Goal: Task Accomplishment & Management: Use online tool/utility

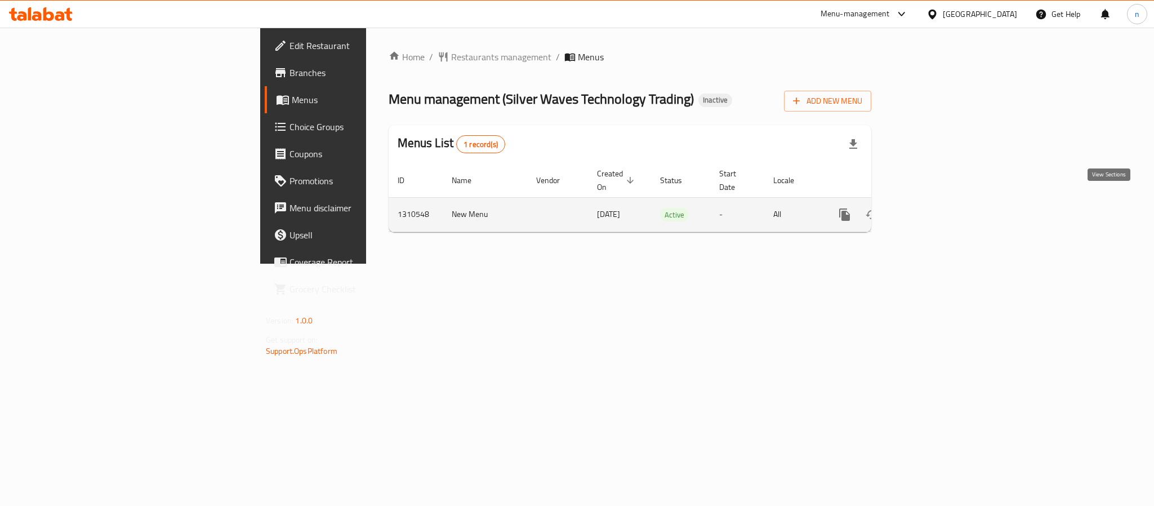
click at [932, 208] on icon "enhanced table" at bounding box center [926, 215] width 14 height 14
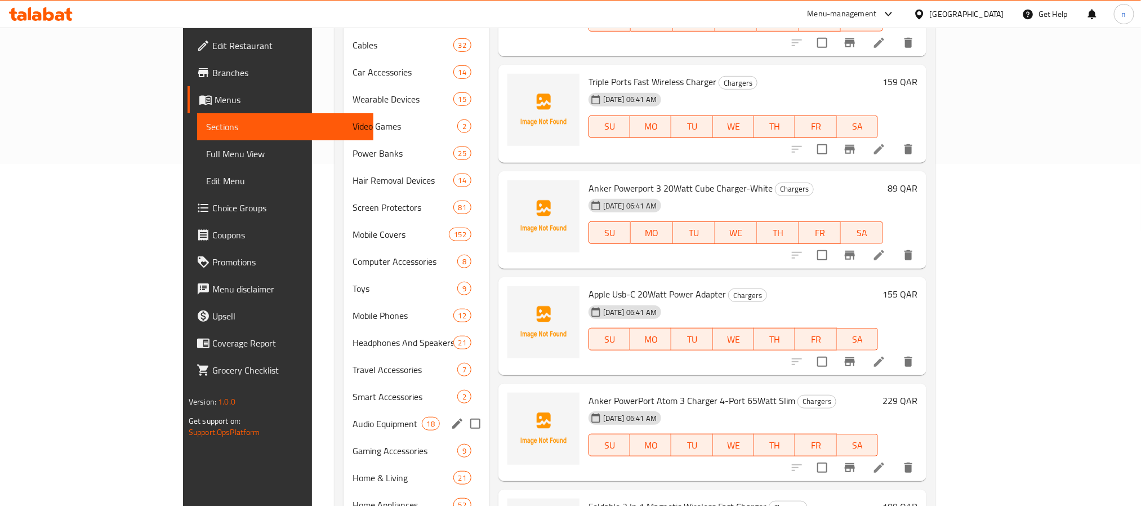
scroll to position [230, 0]
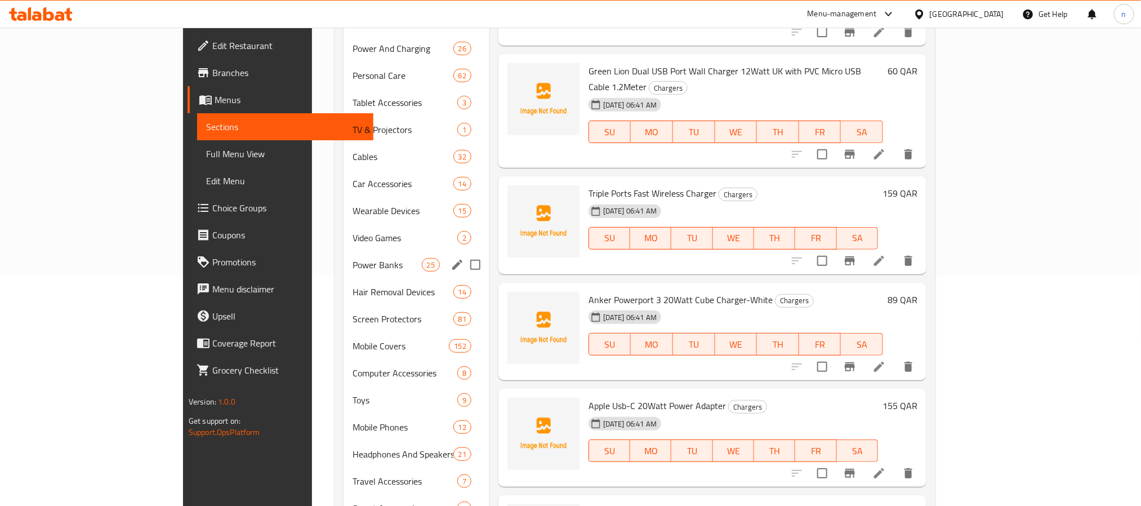
click at [463, 253] on input "Menu sections" at bounding box center [475, 265] width 24 height 24
checkbox input "true"
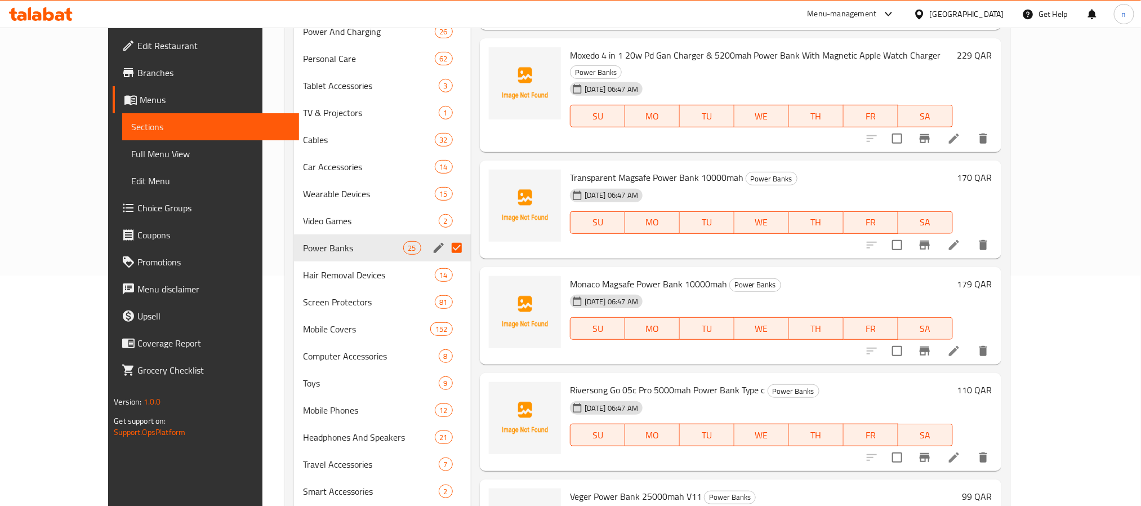
click at [262, 213] on div "Home / Restaurants management / Menus / Sections Silver Waves Technology Tradin…" at bounding box center [647, 236] width 770 height 878
click at [445, 168] on input "Menu sections" at bounding box center [457, 167] width 24 height 24
checkbox input "true"
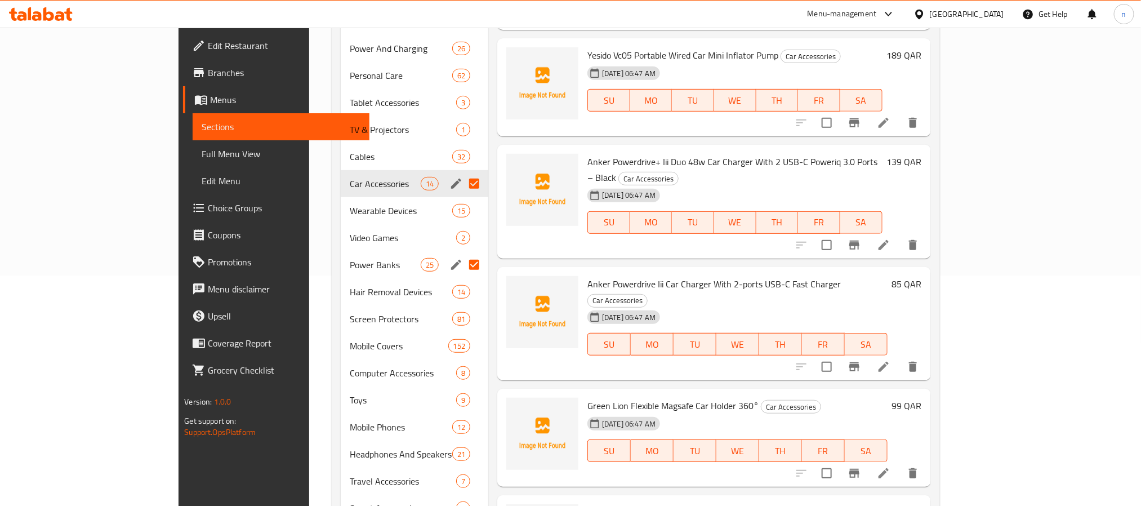
click at [309, 327] on div "Home / Restaurants management / Menus / Sections Silver Waves Technology Tradin…" at bounding box center [635, 244] width 652 height 895
click at [462, 226] on input "Menu sections" at bounding box center [474, 238] width 24 height 24
checkbox input "true"
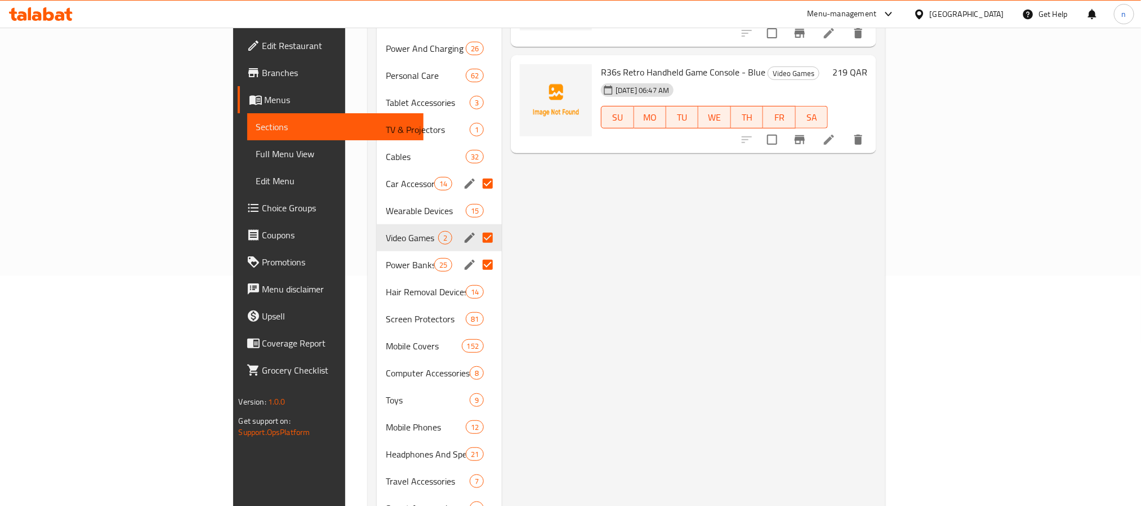
click at [345, 216] on div "Home / Restaurants management / Menus / Sections Silver Waves Technology Tradin…" at bounding box center [626, 244] width 562 height 895
click at [476, 199] on input "Menu sections" at bounding box center [488, 211] width 24 height 24
checkbox input "true"
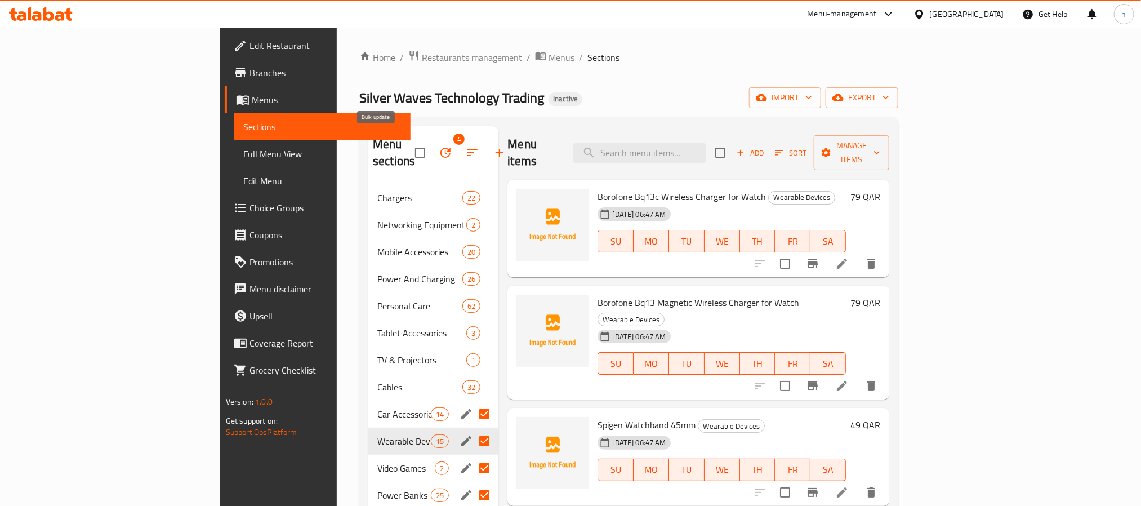
click at [440, 147] on icon "button" at bounding box center [445, 152] width 10 height 10
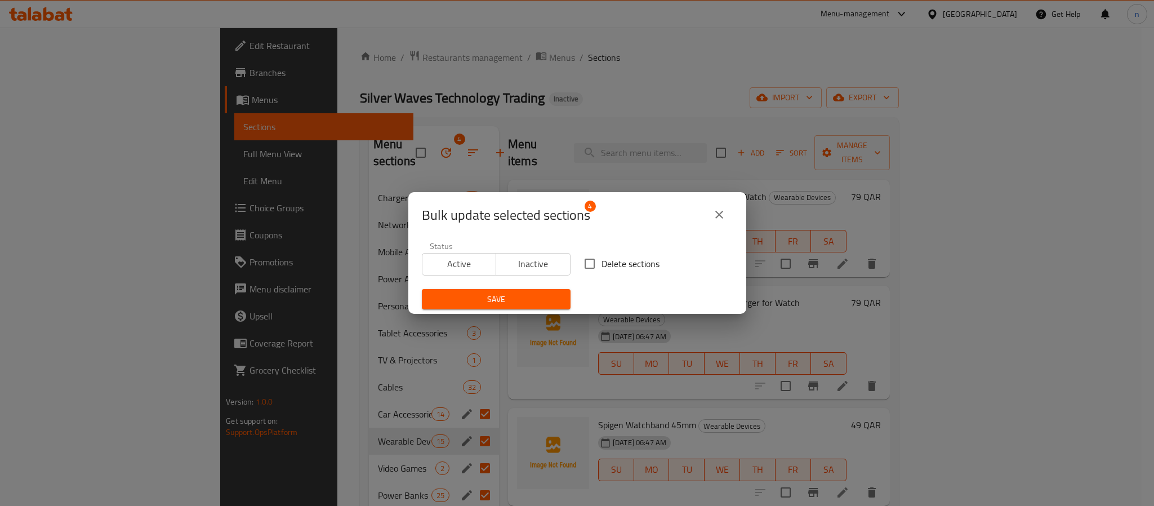
click at [590, 262] on input "Delete sections" at bounding box center [590, 264] width 24 height 24
checkbox input "true"
click at [515, 306] on button "Save" at bounding box center [496, 299] width 149 height 21
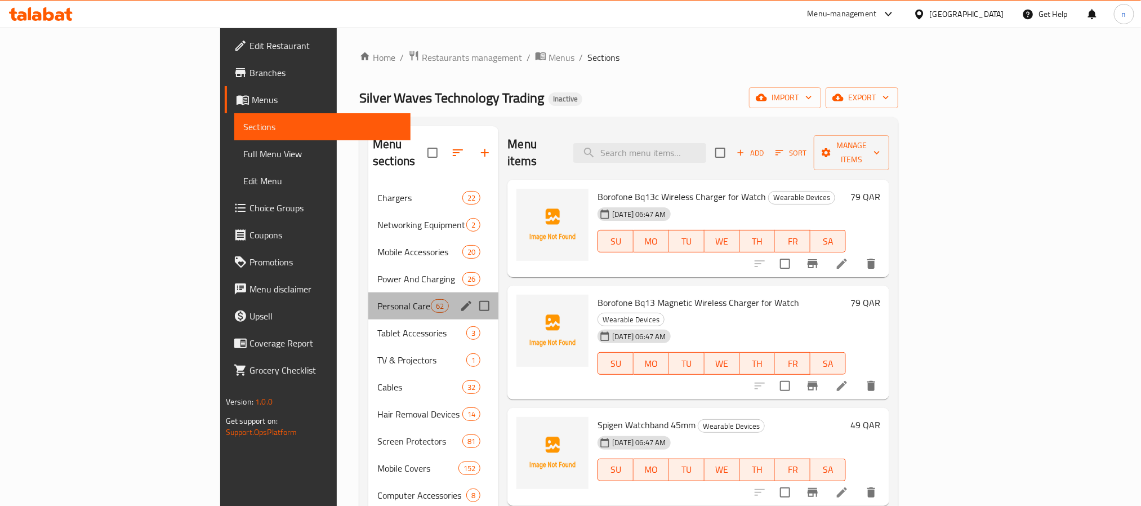
click at [368, 299] on div "Personal Care 62" at bounding box center [433, 305] width 130 height 27
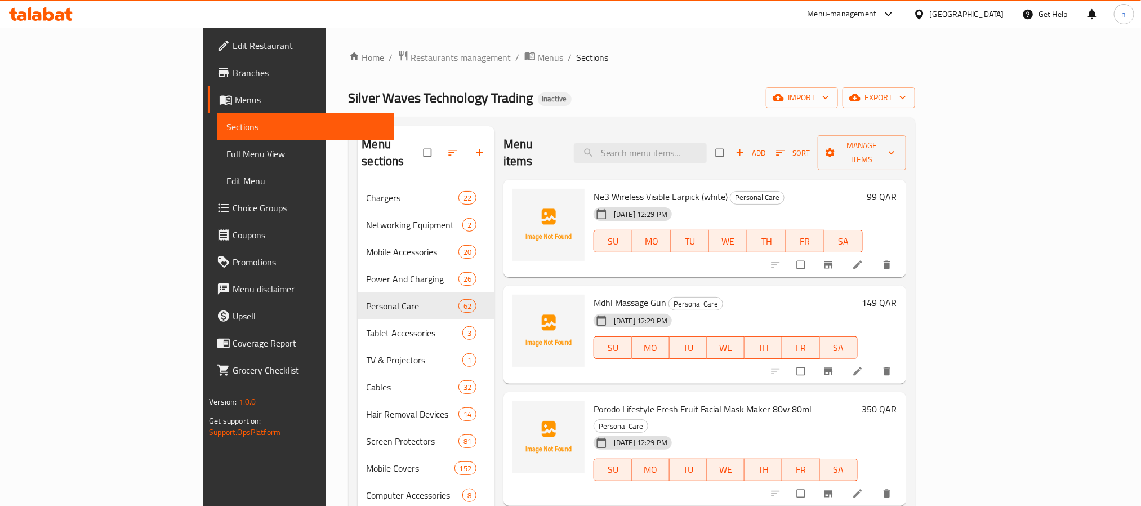
click at [509, 73] on div "Home / Restaurants management / Menus / Sections Silver Waves Technology Tradin…" at bounding box center [631, 421] width 566 height 742
click at [529, 77] on div "Home / Restaurants management / Menus / Sections Silver Waves Technology Tradin…" at bounding box center [631, 421] width 566 height 742
click at [829, 101] on span "import" at bounding box center [802, 98] width 54 height 14
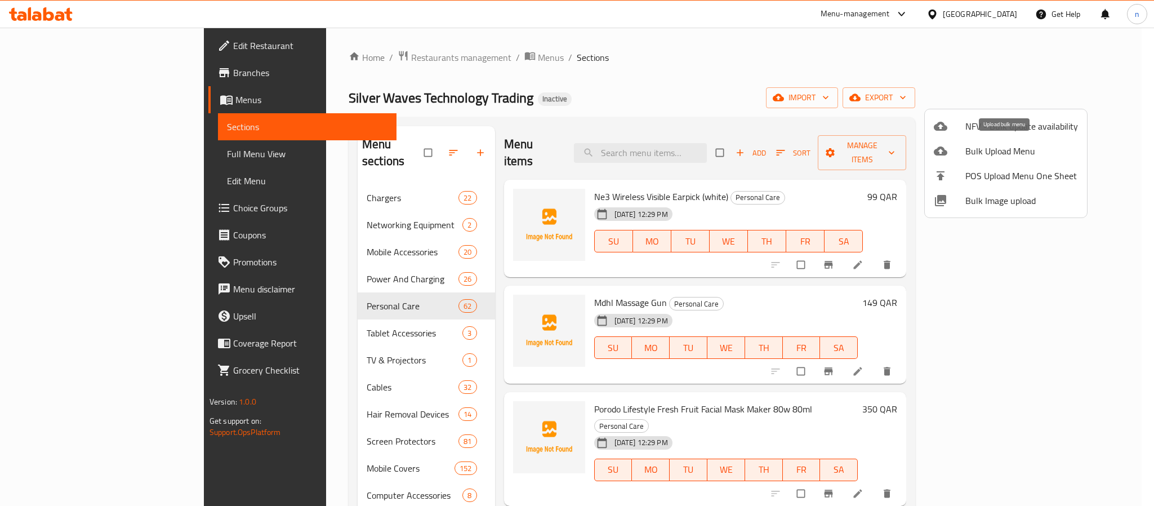
click at [995, 154] on span "Bulk Upload Menu" at bounding box center [1021, 151] width 113 height 14
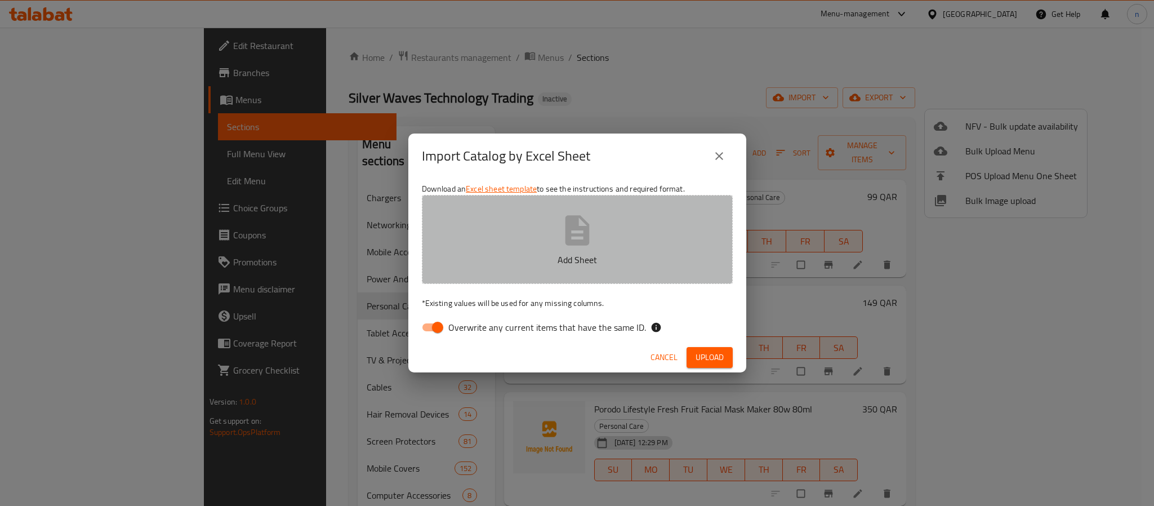
click at [603, 240] on button "Add Sheet" at bounding box center [577, 239] width 311 height 89
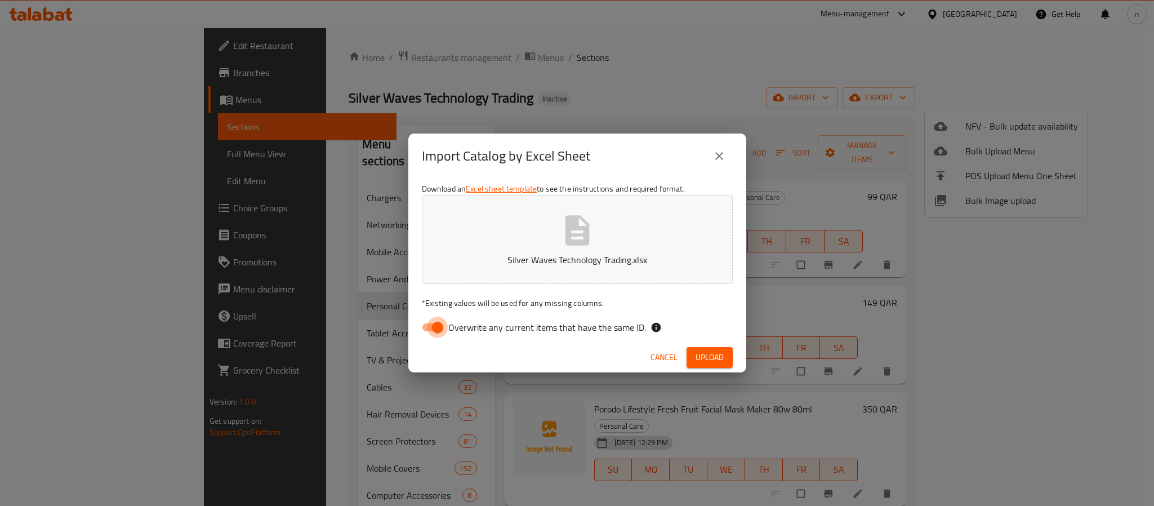
click at [438, 331] on input "Overwrite any current items that have the same ID." at bounding box center [437, 326] width 64 height 21
checkbox input "false"
click at [711, 355] on span "Upload" at bounding box center [709, 357] width 28 height 14
click at [561, 253] on p "Silver Waves Technology Trading.xlsx" at bounding box center [577, 260] width 276 height 14
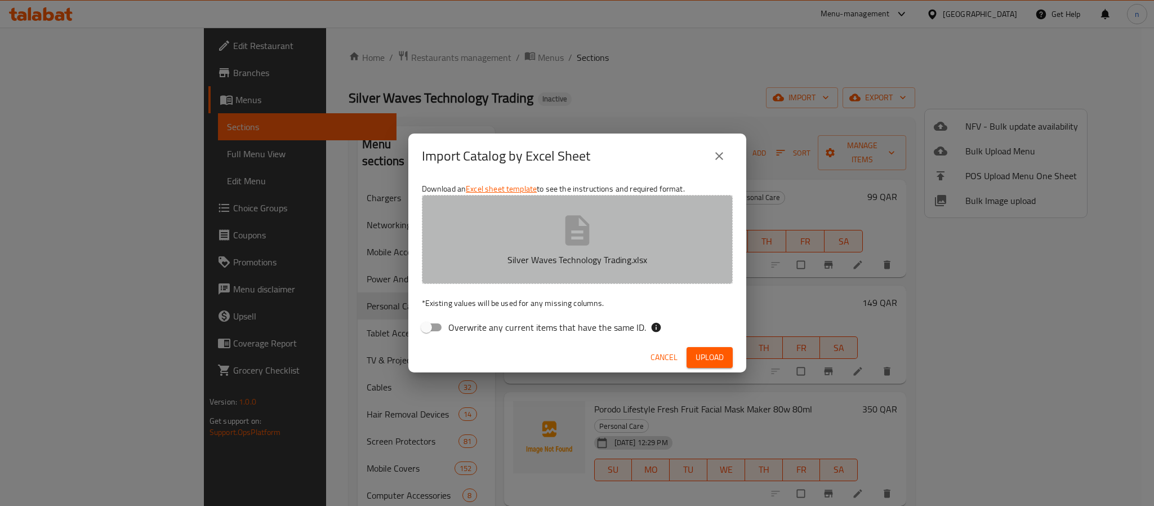
click at [565, 238] on icon "button" at bounding box center [577, 230] width 24 height 30
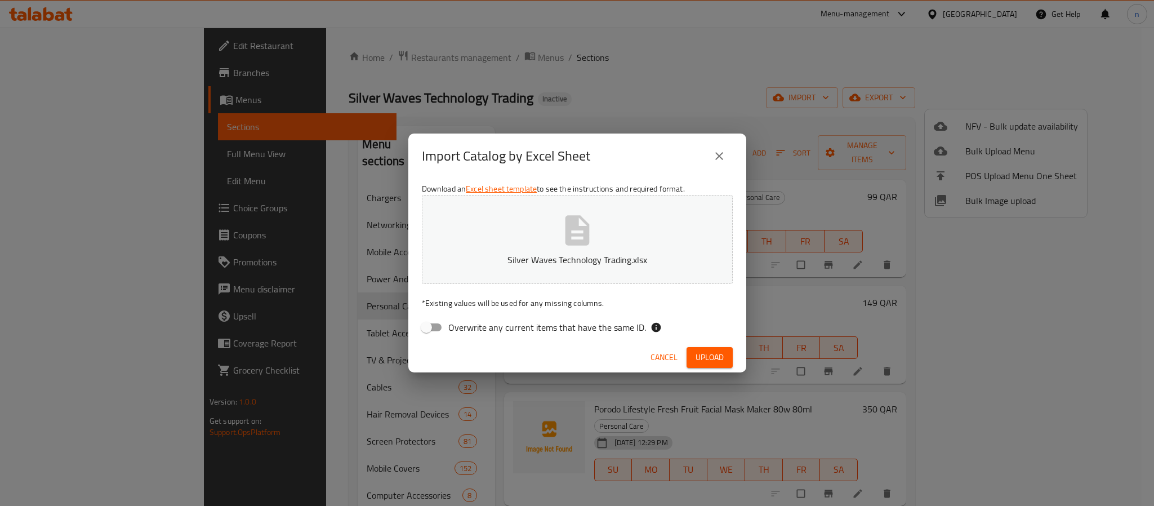
click at [705, 355] on span "Upload" at bounding box center [709, 357] width 28 height 14
click at [559, 245] on icon "button" at bounding box center [577, 230] width 36 height 36
click at [695, 347] on button "Upload" at bounding box center [709, 357] width 46 height 21
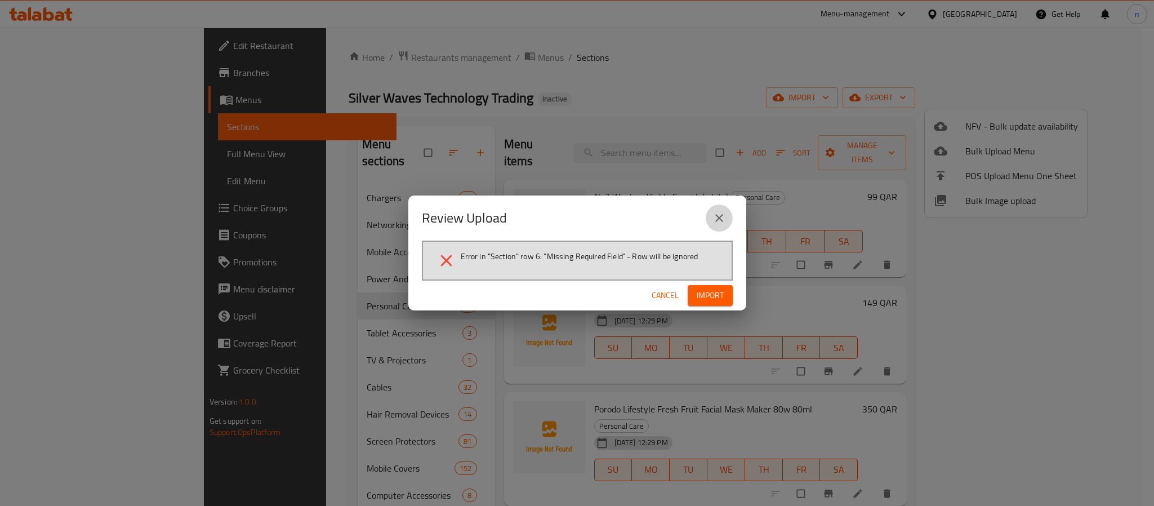
click at [721, 220] on icon "close" at bounding box center [719, 218] width 8 height 8
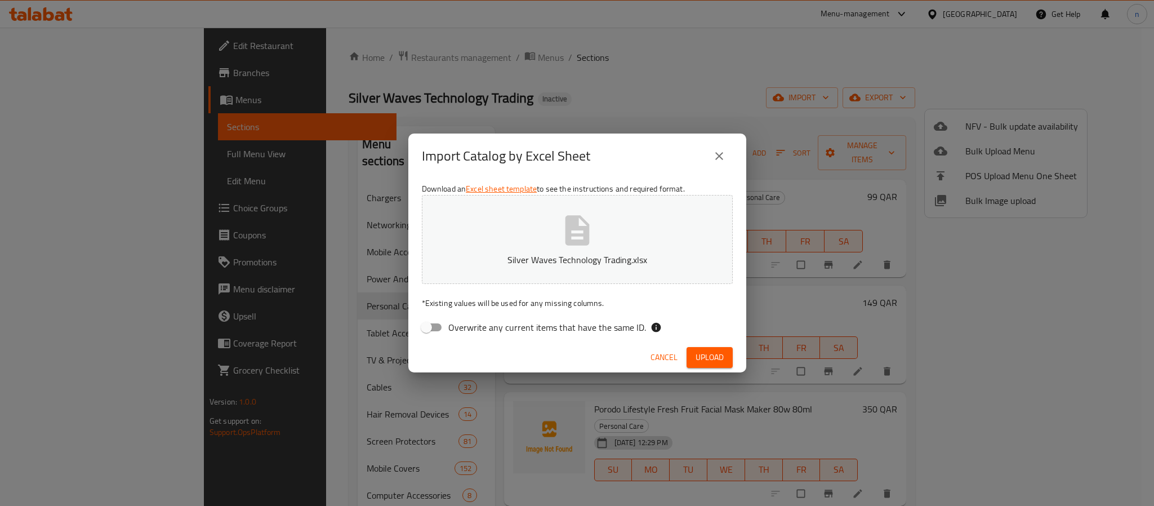
click at [720, 154] on icon "close" at bounding box center [719, 156] width 14 height 14
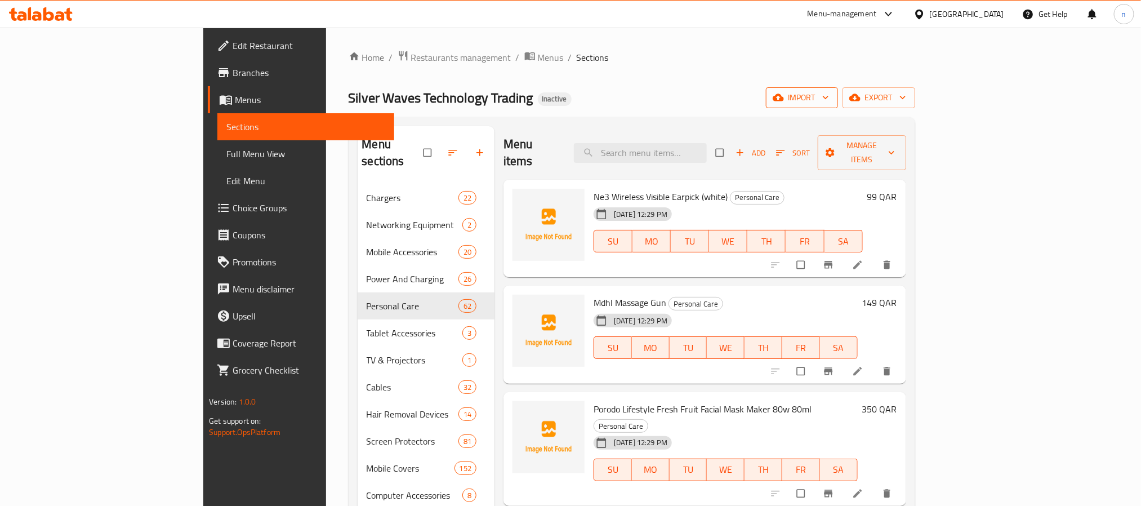
click at [829, 95] on span "import" at bounding box center [802, 98] width 54 height 14
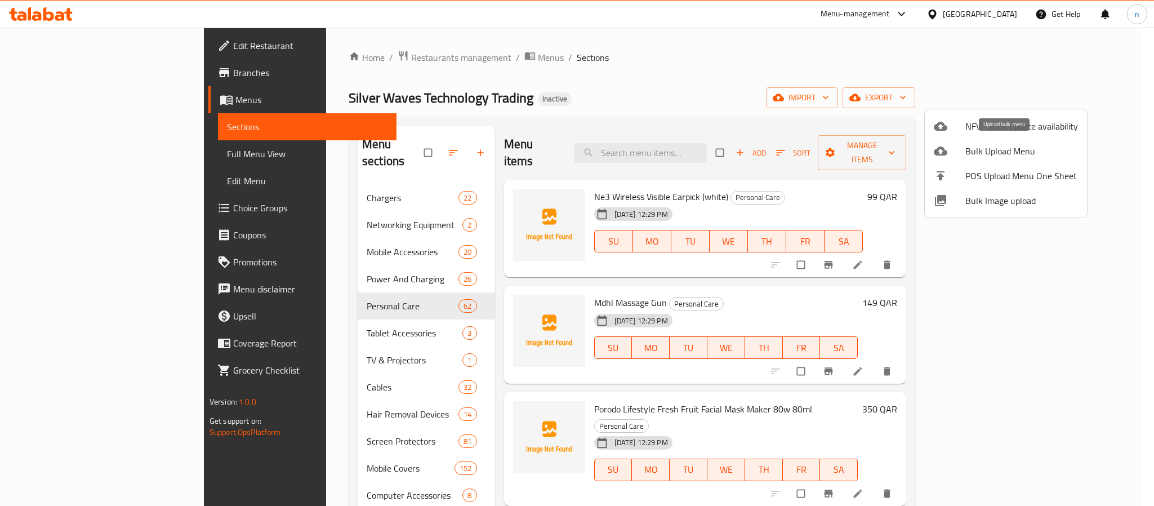
click at [980, 147] on span "Bulk Upload Menu" at bounding box center [1021, 151] width 113 height 14
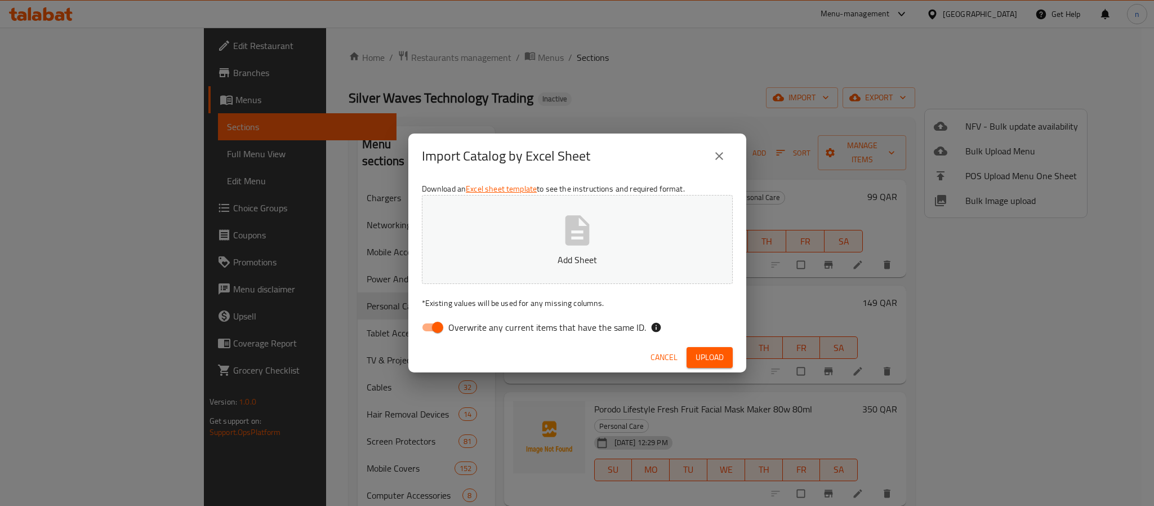
click at [442, 330] on input "Overwrite any current items that have the same ID." at bounding box center [437, 326] width 64 height 21
checkbox input "false"
click at [529, 264] on p "Add Sheet" at bounding box center [577, 260] width 276 height 14
click at [698, 351] on span "Upload" at bounding box center [709, 357] width 28 height 14
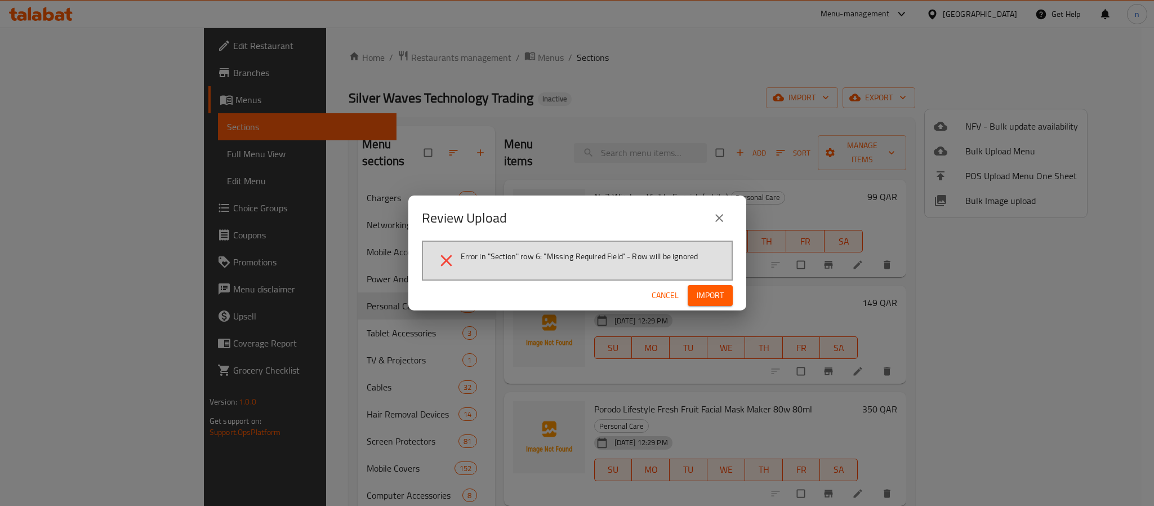
click at [720, 217] on icon "close" at bounding box center [719, 218] width 8 height 8
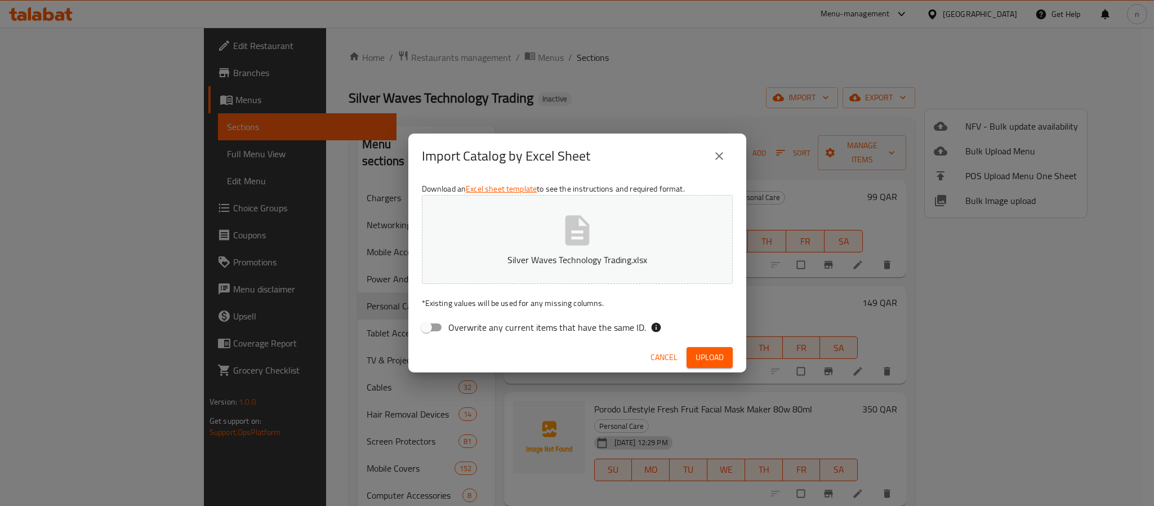
click at [718, 157] on icon "close" at bounding box center [719, 156] width 8 height 8
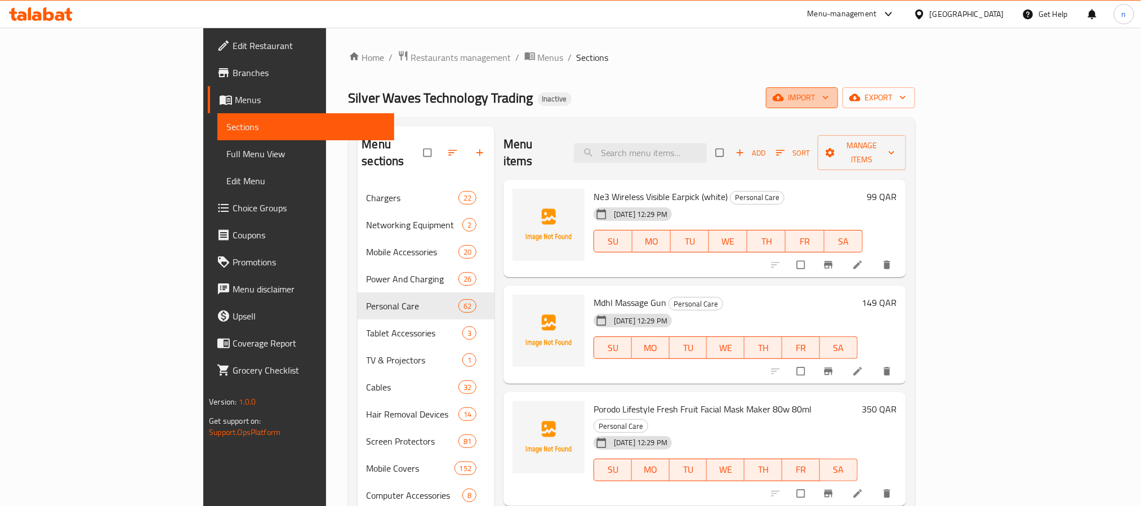
click at [829, 98] on span "import" at bounding box center [802, 98] width 54 height 14
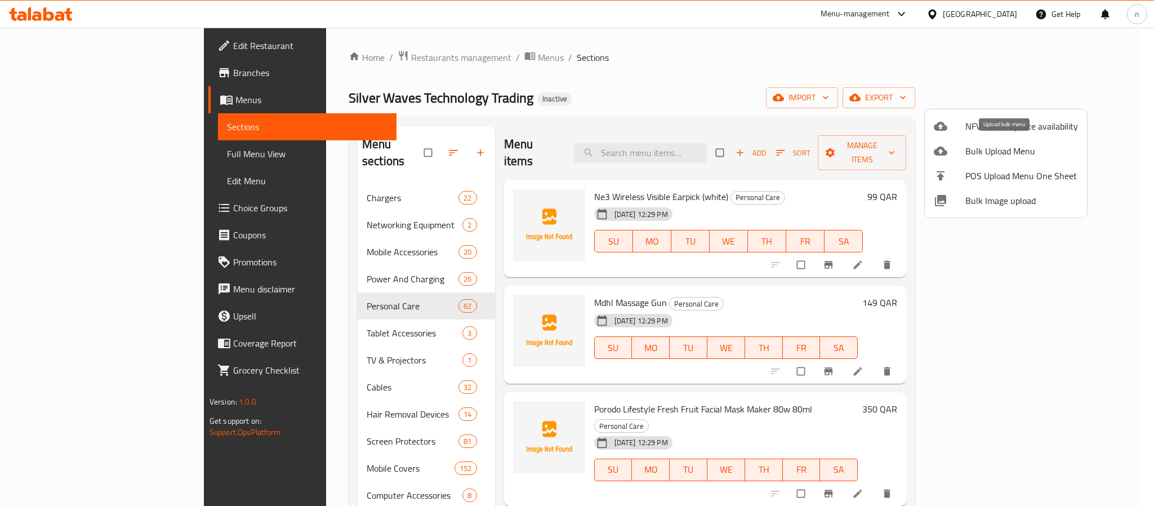
click at [983, 153] on span "Bulk Upload Menu" at bounding box center [1021, 151] width 113 height 14
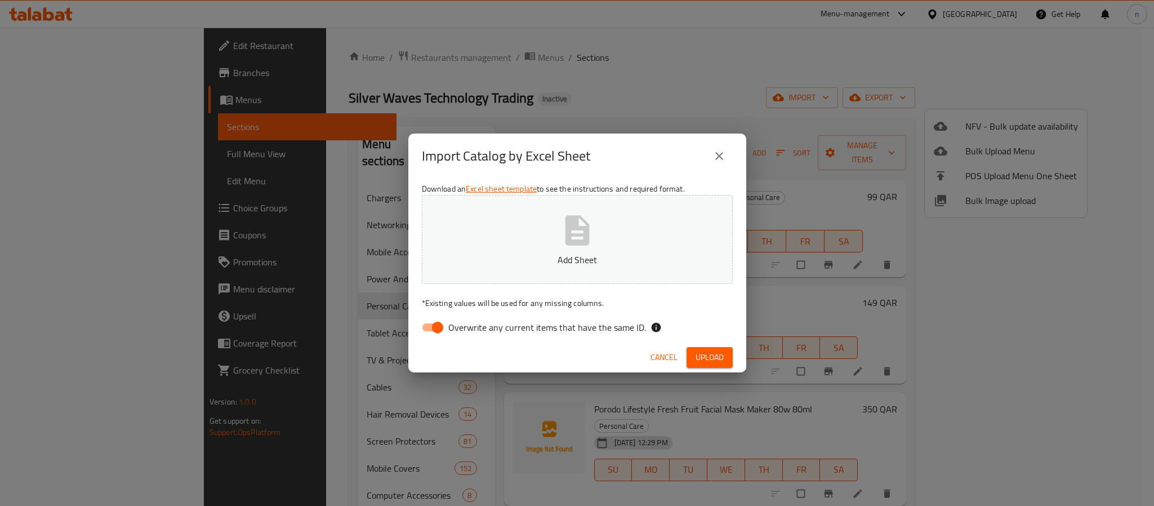
click at [445, 327] on input "Overwrite any current items that have the same ID." at bounding box center [437, 326] width 64 height 21
checkbox input "false"
click at [614, 232] on button "Add Sheet" at bounding box center [577, 239] width 311 height 89
click at [701, 355] on span "Upload" at bounding box center [709, 357] width 28 height 14
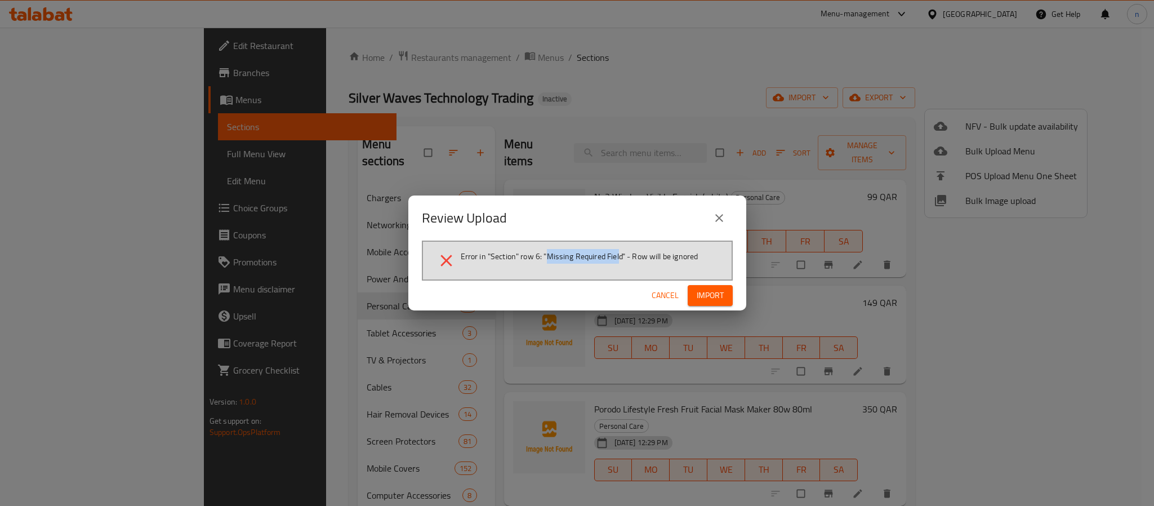
drag, startPoint x: 549, startPoint y: 257, endPoint x: 618, endPoint y: 251, distance: 69.6
click at [618, 251] on span "Error in "Section" row 6: "Missing Required Field" - Row will be ignored" at bounding box center [580, 256] width 238 height 11
click at [605, 265] on li "Error in "Section" row 6: "Missing Required Field" - Row will be ignored" at bounding box center [576, 261] width 281 height 20
click at [664, 294] on span "Cancel" at bounding box center [664, 295] width 27 height 14
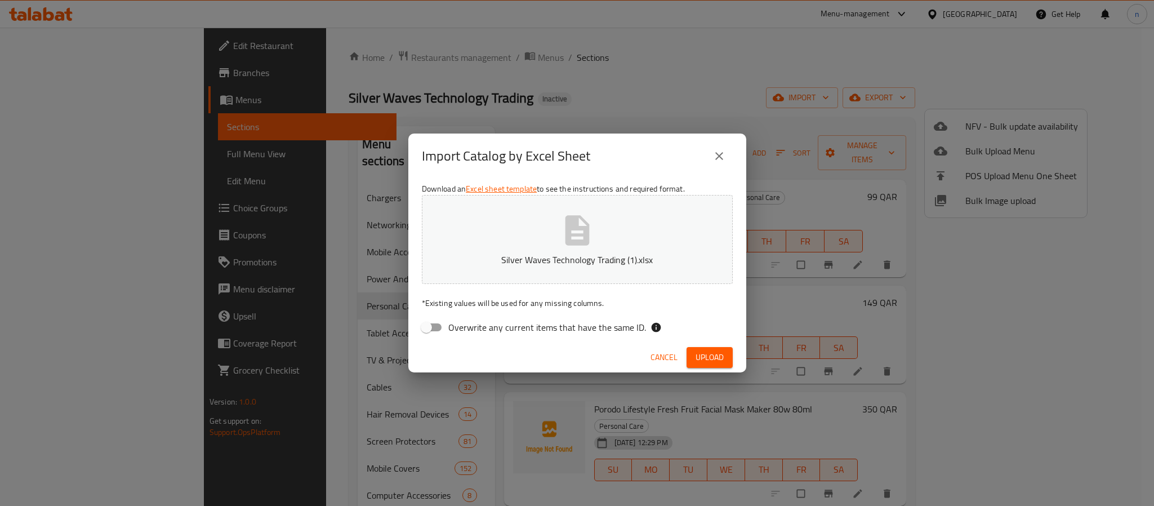
click at [539, 255] on p "Silver Waves Technology Trading (1).xlsx" at bounding box center [577, 260] width 276 height 14
click at [691, 355] on button "Upload" at bounding box center [709, 357] width 46 height 21
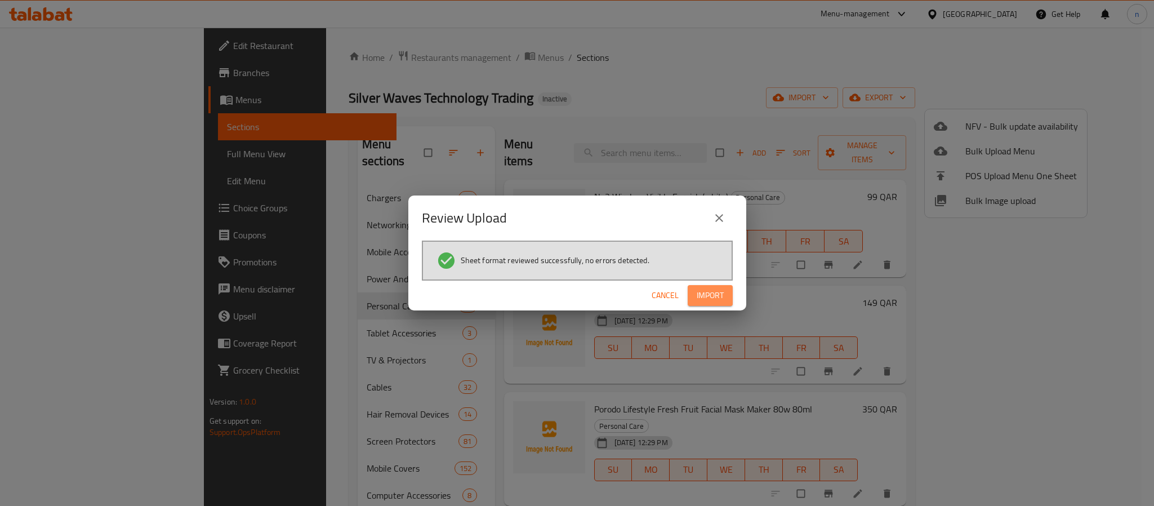
click at [708, 286] on button "Import" at bounding box center [709, 295] width 45 height 21
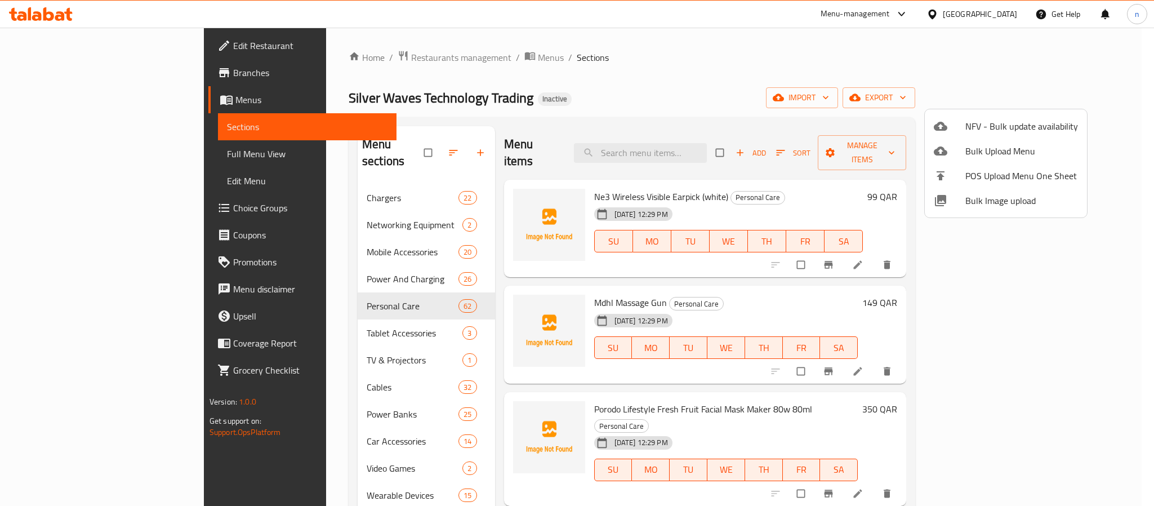
click at [548, 84] on div at bounding box center [577, 253] width 1154 height 506
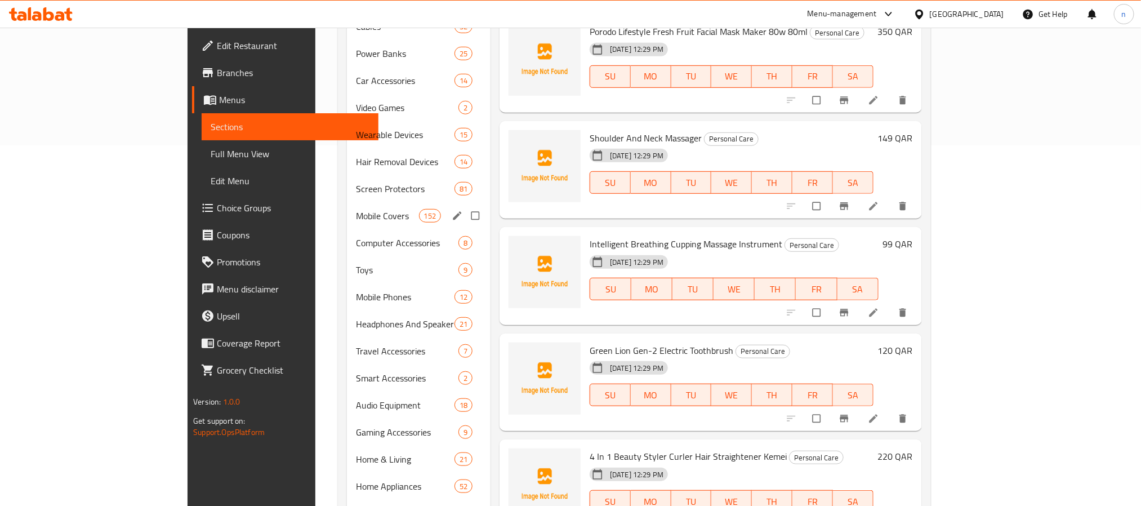
scroll to position [146, 0]
